Goal: Task Accomplishment & Management: Use online tool/utility

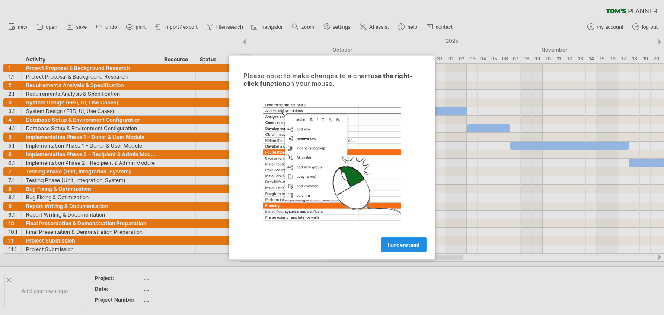
click at [388, 244] on span "I understand" at bounding box center [404, 245] width 32 height 6
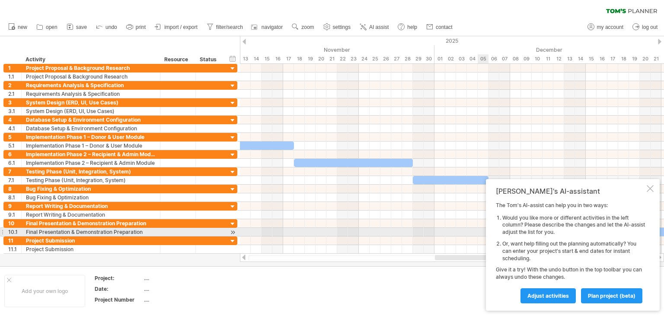
drag, startPoint x: 381, startPoint y: 256, endPoint x: 494, endPoint y: 236, distance: 115.4
click at [494, 236] on div "Trying to reach [DOMAIN_NAME] Connected again... 0% clear filter new 1" at bounding box center [332, 157] width 664 height 315
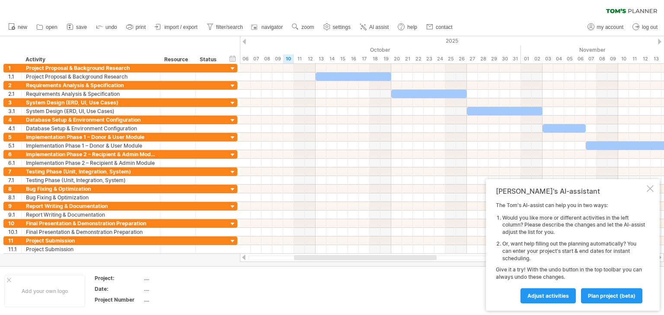
drag, startPoint x: 458, startPoint y: 257, endPoint x: 302, endPoint y: 286, distance: 157.9
click at [302, 286] on div "Trying to reach [DOMAIN_NAME] Connected again... 0% clear filter new 1" at bounding box center [332, 157] width 664 height 315
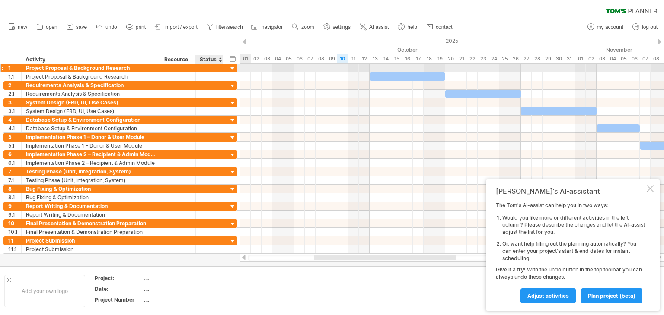
click at [232, 69] on div at bounding box center [233, 69] width 8 height 8
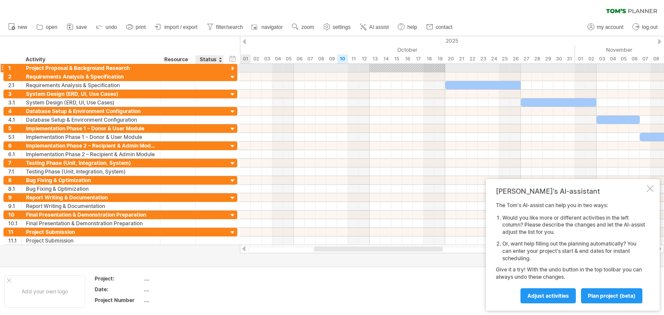
click at [232, 69] on div at bounding box center [233, 69] width 8 height 8
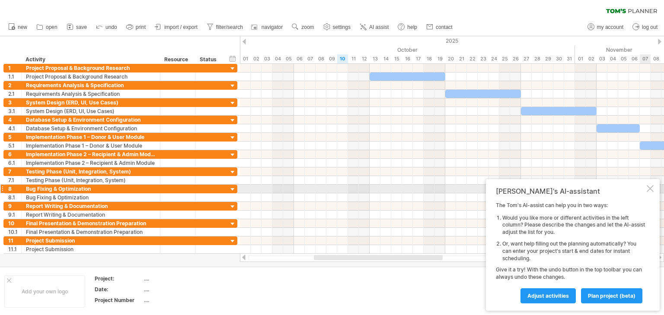
click at [648, 191] on div at bounding box center [649, 188] width 7 height 7
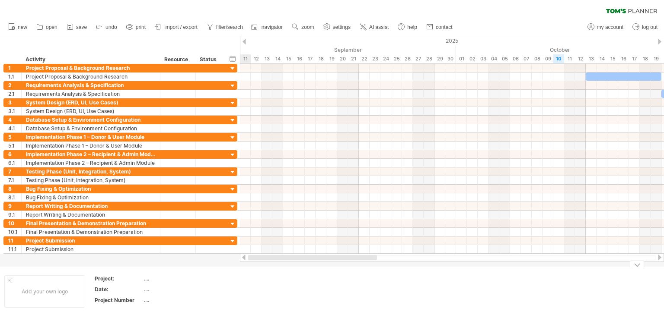
drag, startPoint x: 411, startPoint y: 258, endPoint x: 299, endPoint y: 297, distance: 118.7
click at [299, 297] on div "Trying to reach [DOMAIN_NAME] Connected again... 0% clear filter new 1" at bounding box center [332, 157] width 664 height 315
click at [74, 25] on link "save" at bounding box center [76, 27] width 25 height 11
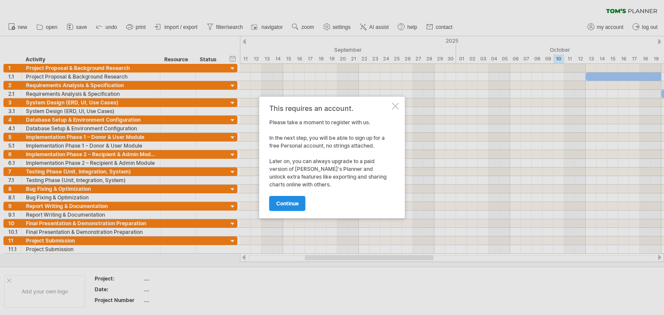
click at [279, 203] on span "continue" at bounding box center [287, 203] width 22 height 6
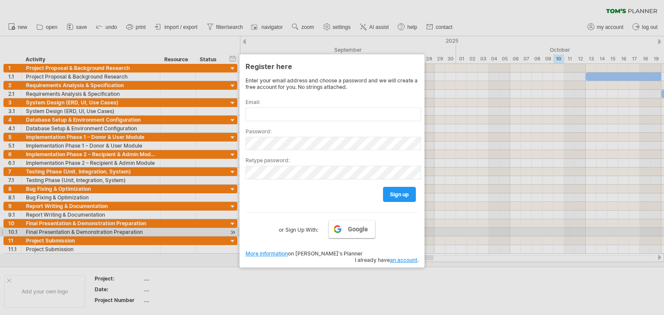
click at [362, 230] on span "Google" at bounding box center [358, 229] width 20 height 7
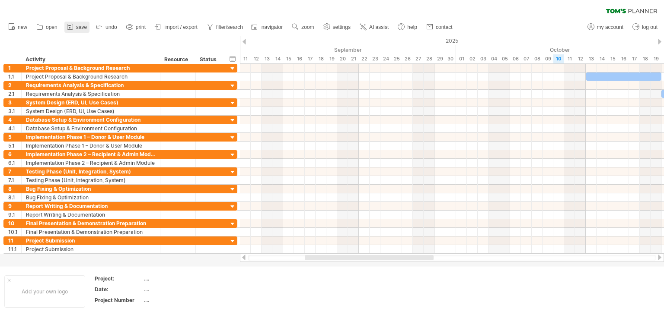
click at [70, 29] on icon at bounding box center [70, 27] width 6 height 6
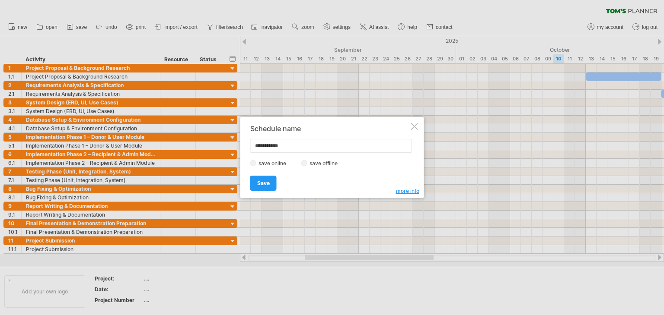
drag, startPoint x: 298, startPoint y: 143, endPoint x: 288, endPoint y: 146, distance: 10.4
click at [288, 146] on input "**********" at bounding box center [331, 146] width 162 height 14
drag, startPoint x: 288, startPoint y: 146, endPoint x: 243, endPoint y: 146, distance: 44.9
click at [243, 146] on div "**********" at bounding box center [332, 157] width 184 height 81
click at [289, 145] on input "**********" at bounding box center [331, 146] width 162 height 14
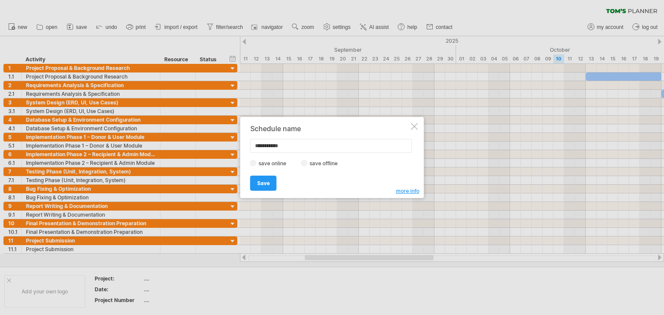
click at [414, 129] on div at bounding box center [414, 126] width 7 height 7
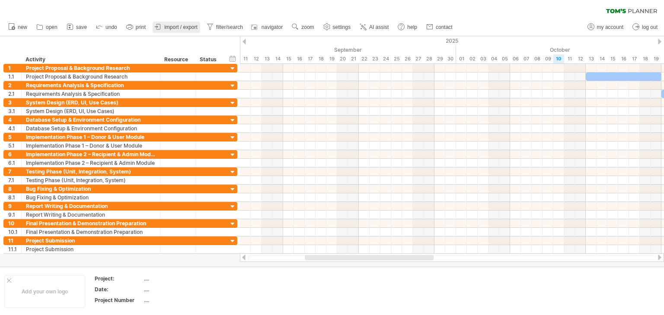
click at [183, 27] on span "import / export" at bounding box center [180, 27] width 33 height 6
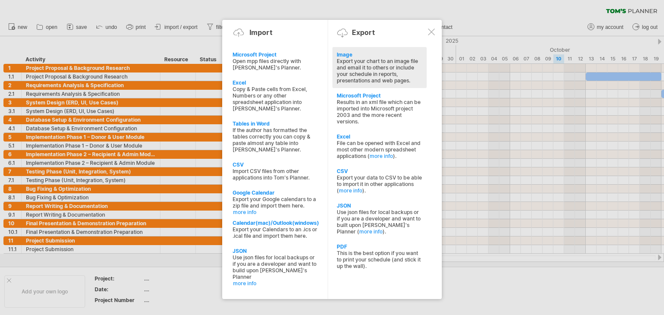
click at [351, 59] on div "Export your chart to an image file and email it to others or include your sched…" at bounding box center [380, 71] width 86 height 26
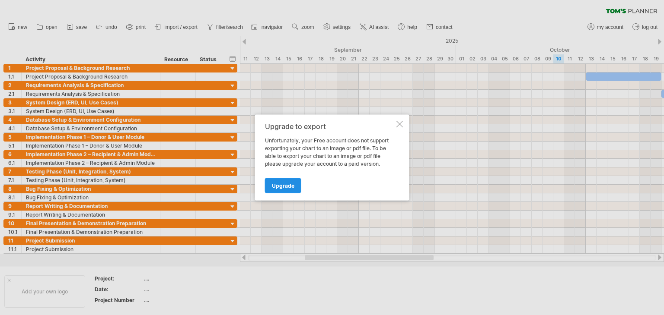
click at [283, 181] on link "Upgrade" at bounding box center [283, 185] width 36 height 15
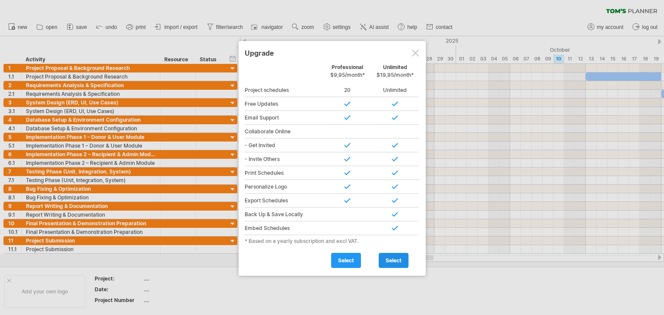
click at [398, 261] on span "select" at bounding box center [393, 261] width 16 height 6
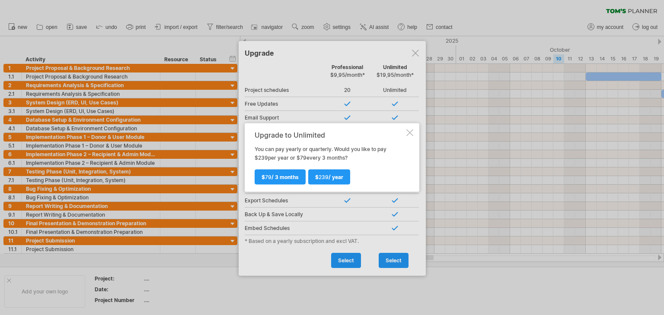
click at [410, 132] on div at bounding box center [409, 133] width 7 height 7
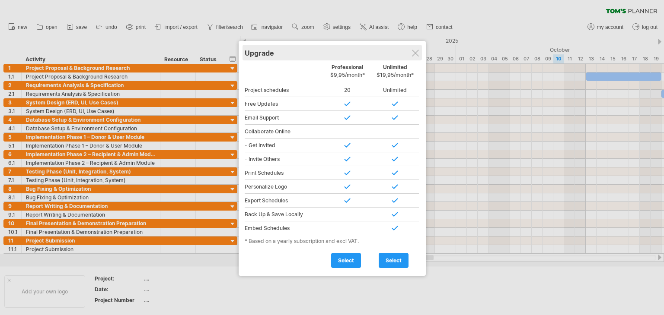
click at [407, 54] on div "Upgrade" at bounding box center [332, 53] width 175 height 16
click at [414, 56] on div at bounding box center [415, 53] width 7 height 7
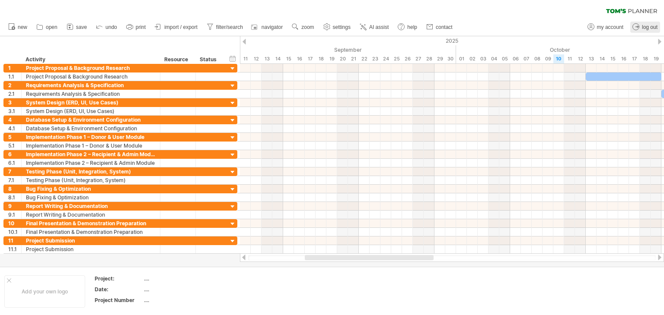
click at [635, 30] on circle at bounding box center [635, 27] width 6 height 6
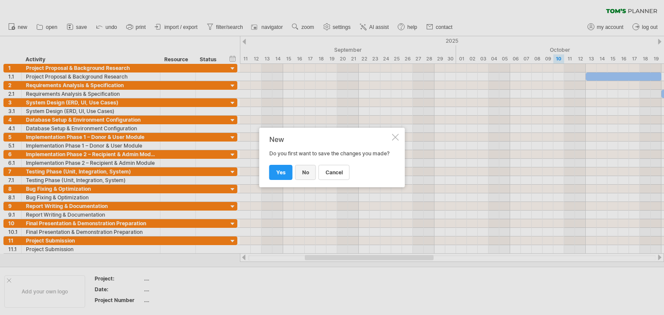
click at [304, 176] on span "no" at bounding box center [305, 172] width 7 height 6
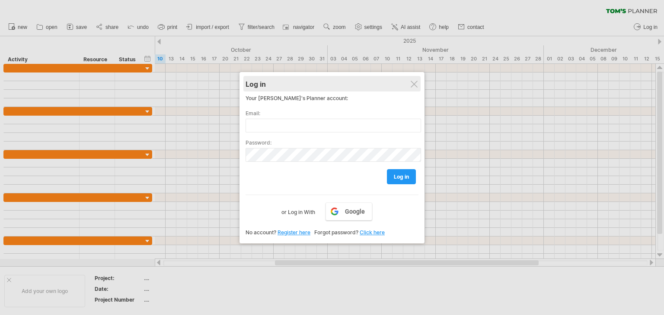
click at [413, 89] on div "Log in" at bounding box center [331, 84] width 173 height 16
click at [415, 83] on div at bounding box center [413, 84] width 7 height 7
